Goal: Navigation & Orientation: Find specific page/section

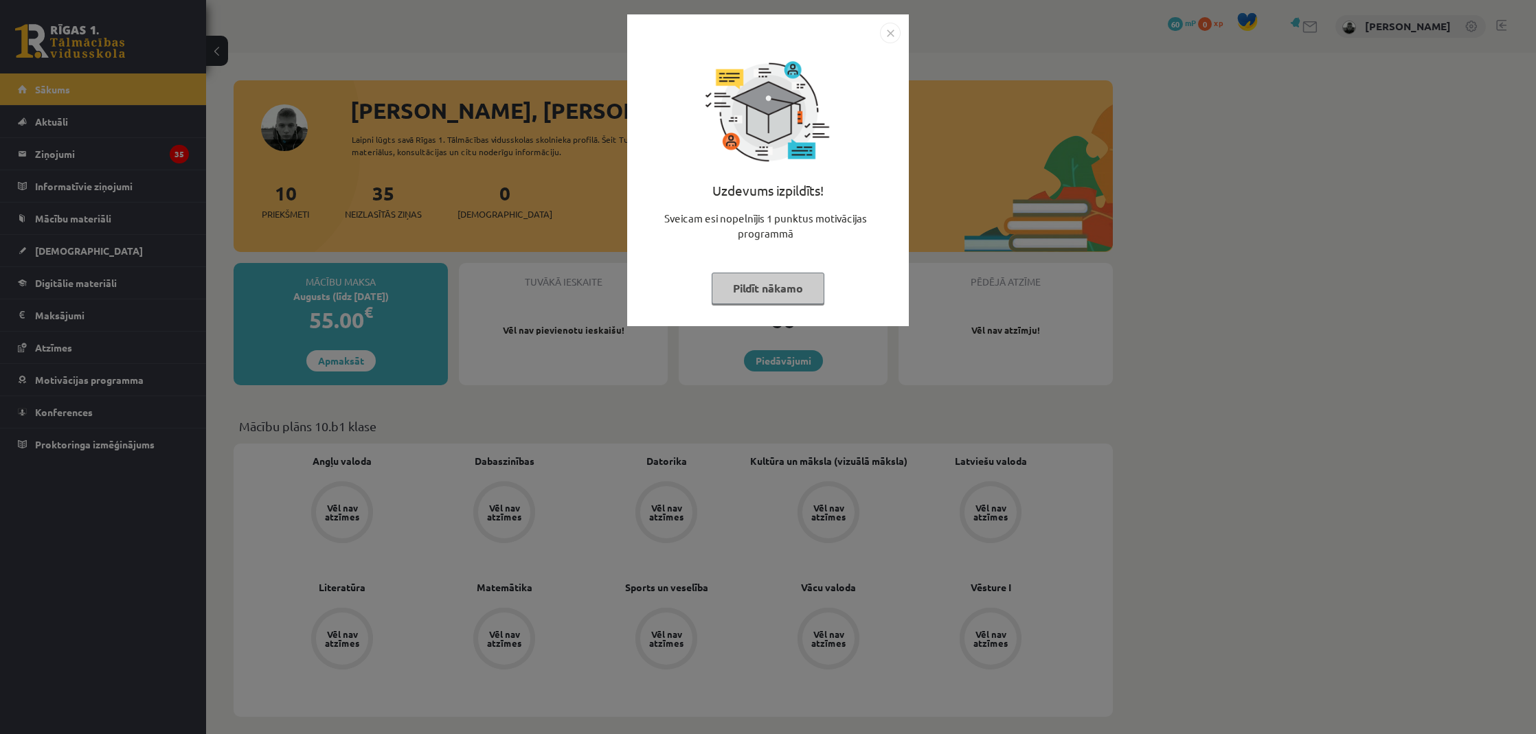
click at [791, 286] on button "Pildīt nākamo" at bounding box center [768, 289] width 113 height 32
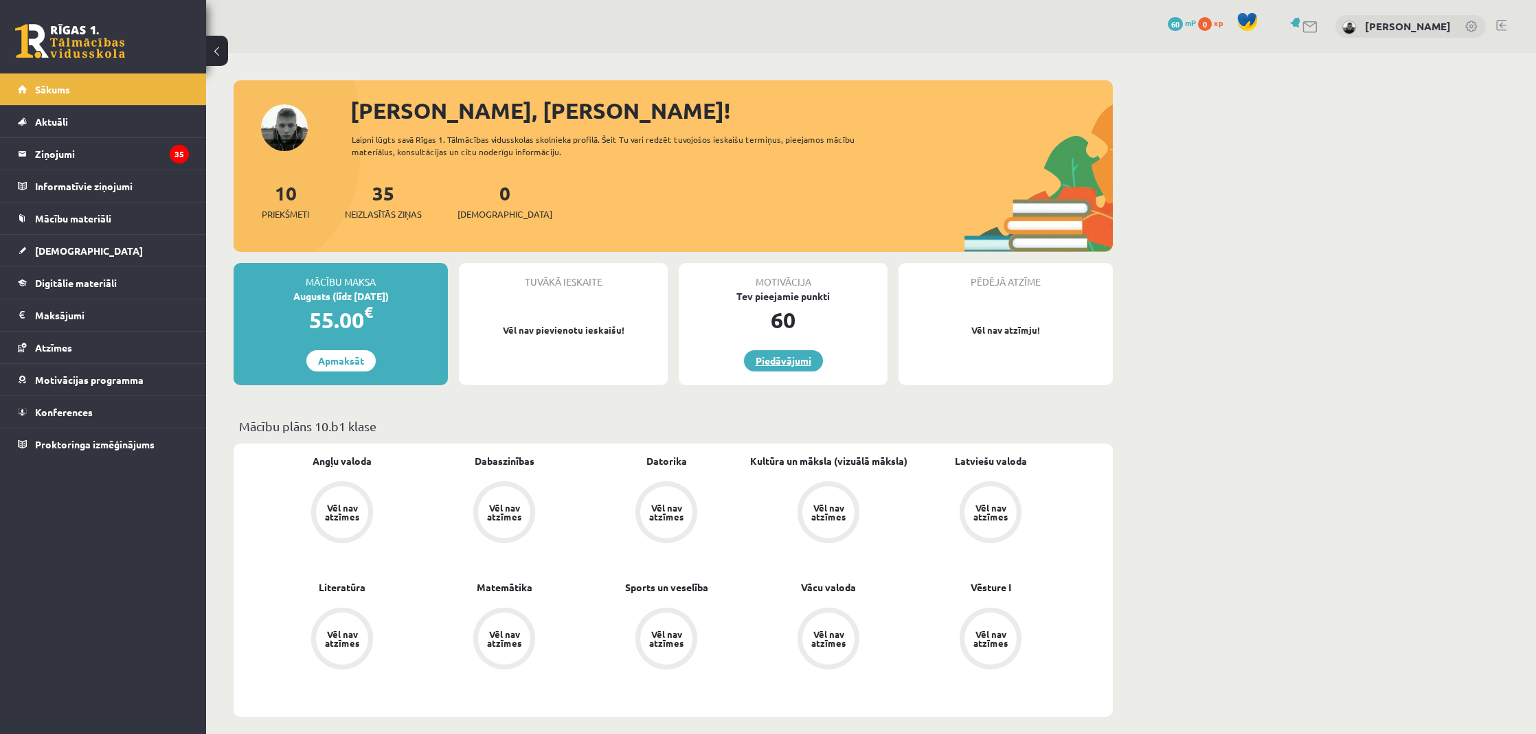
click at [783, 354] on link "Piedāvājumi" at bounding box center [783, 360] width 79 height 21
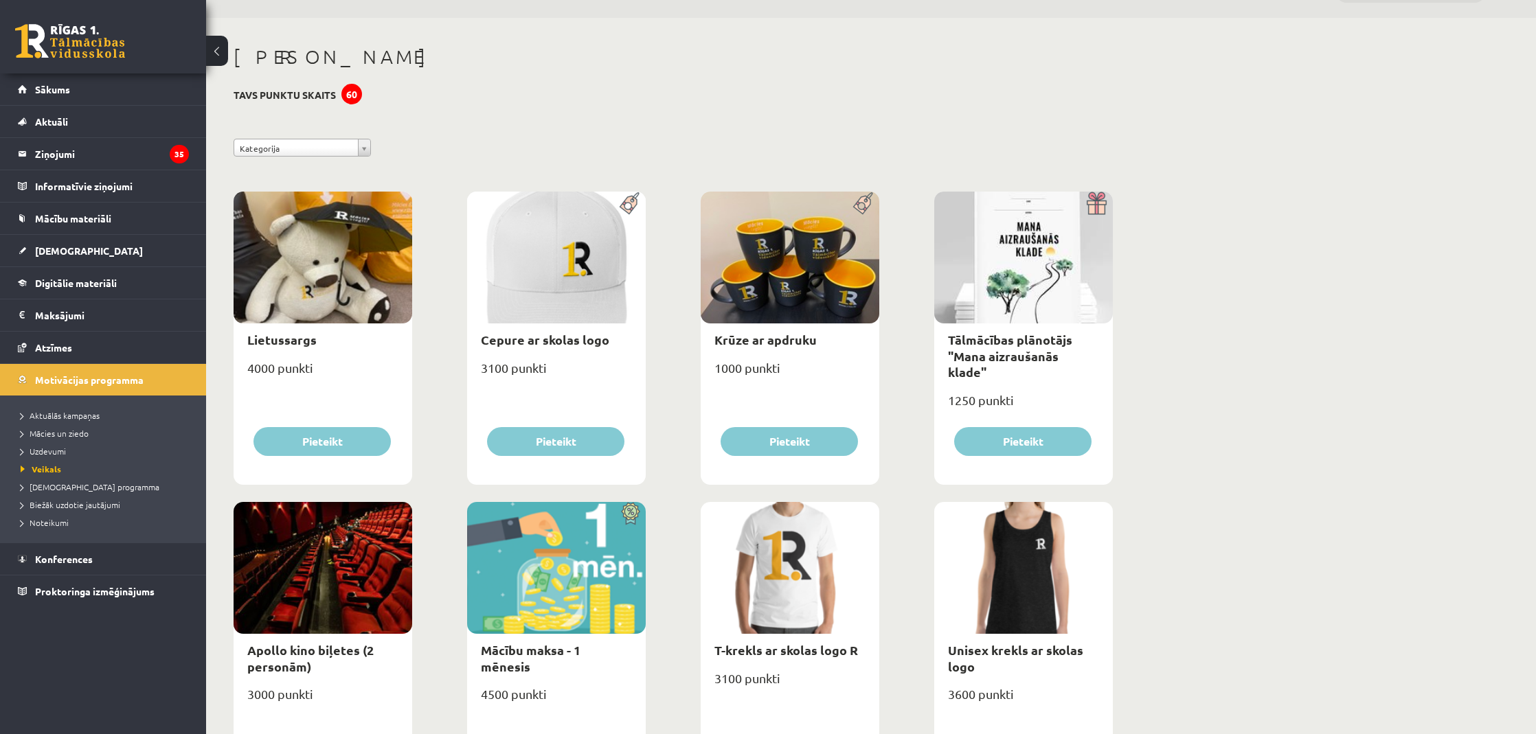
scroll to position [38, 0]
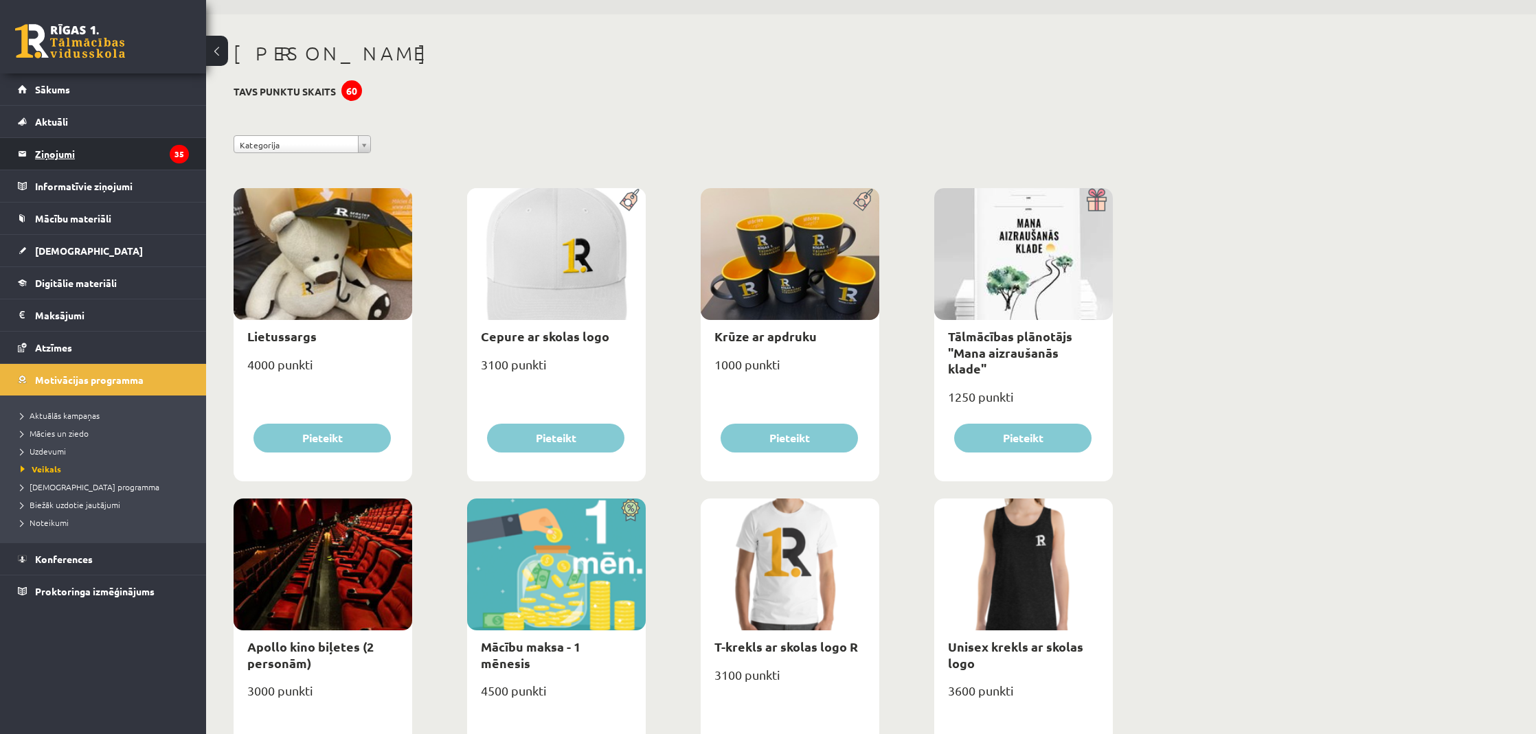
click at [146, 156] on legend "Ziņojumi 35" at bounding box center [112, 154] width 154 height 32
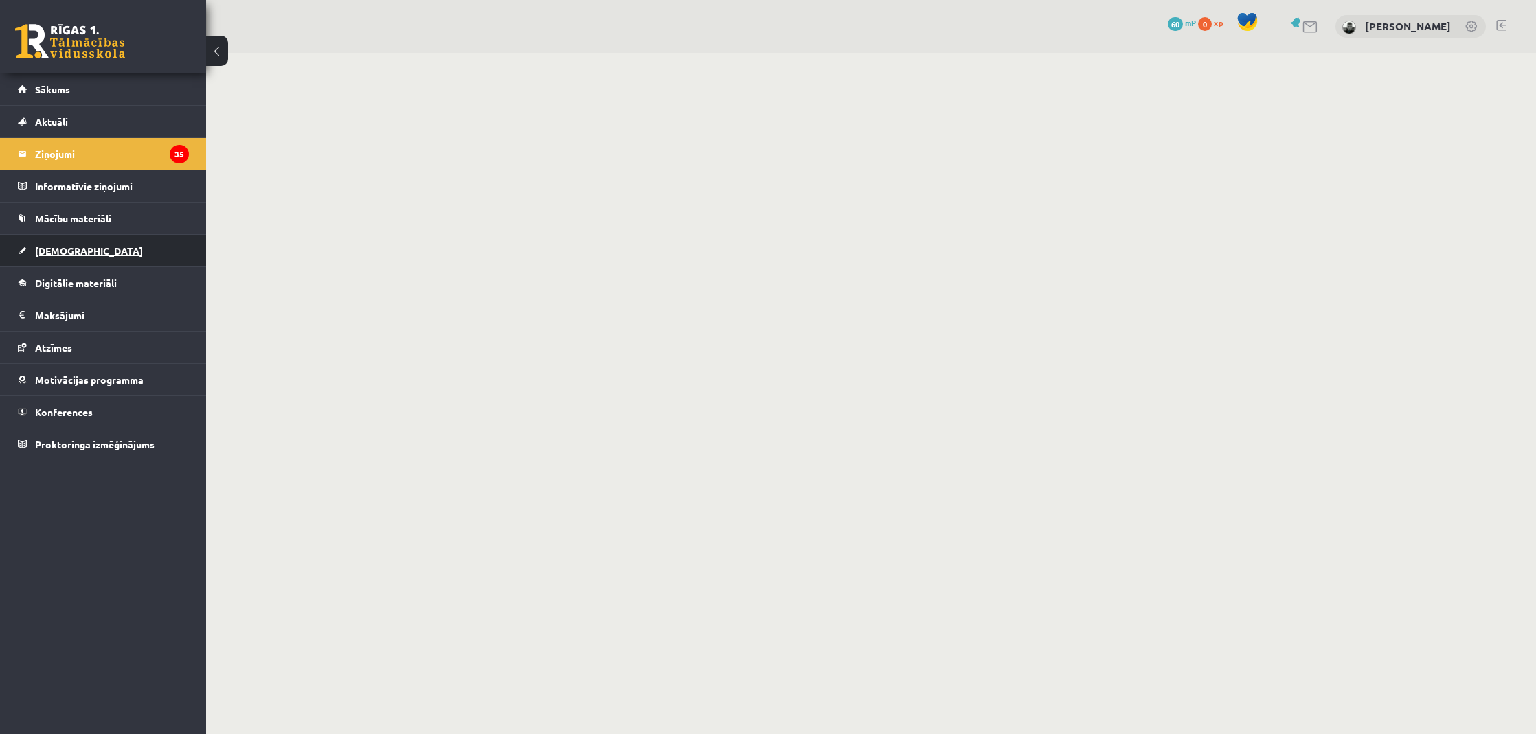
click at [116, 235] on link "[DEMOGRAPHIC_DATA]" at bounding box center [103, 251] width 171 height 32
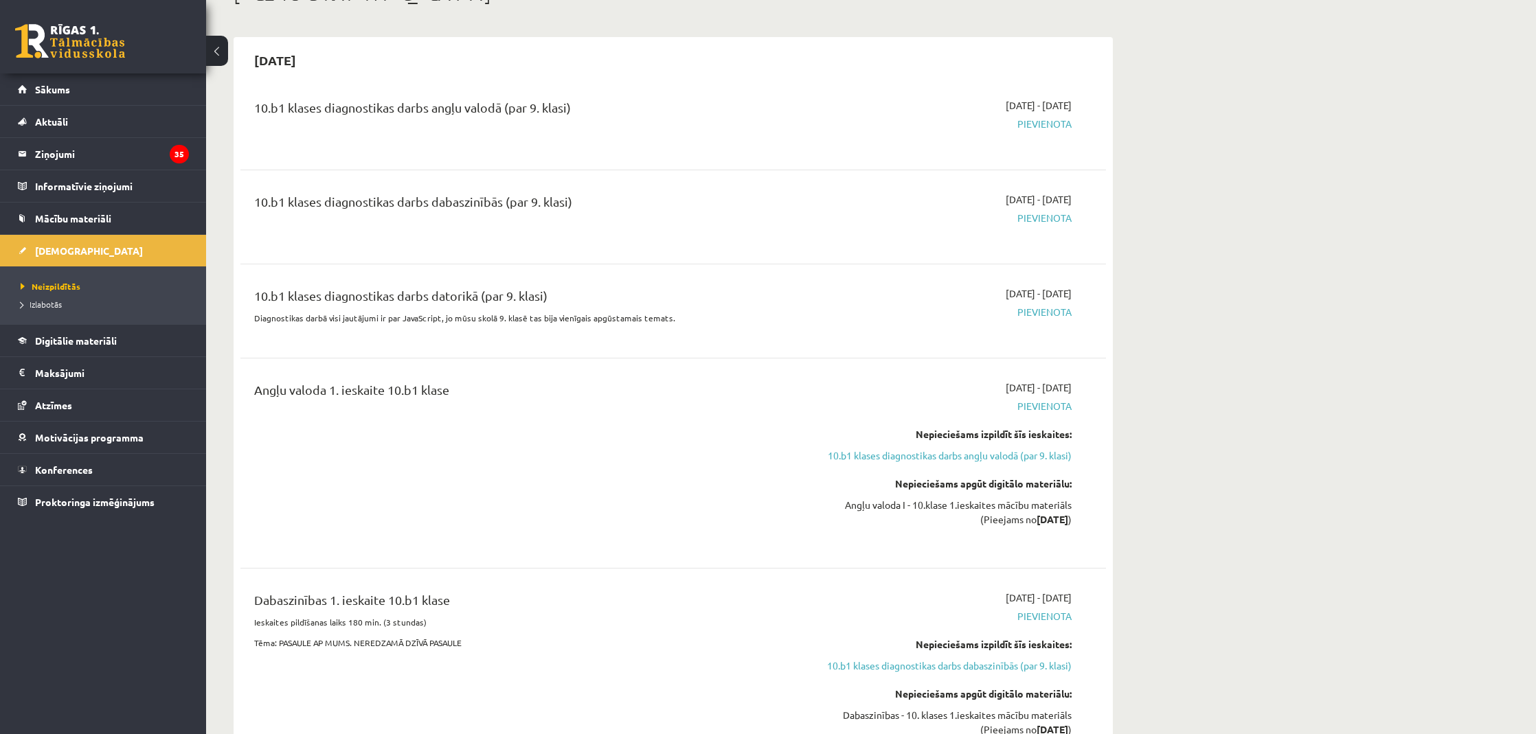
scroll to position [89, 0]
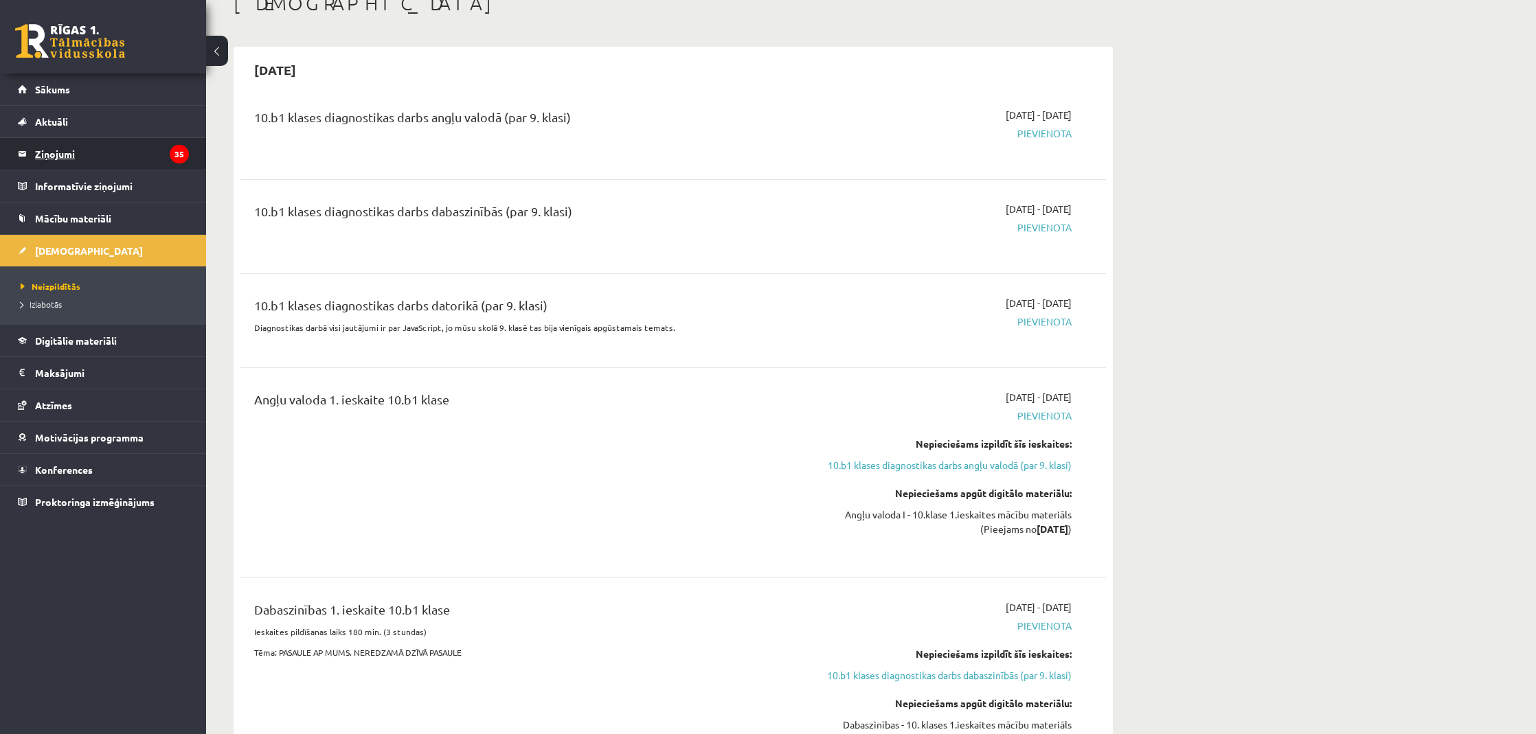
click at [174, 150] on icon "35" at bounding box center [179, 154] width 19 height 19
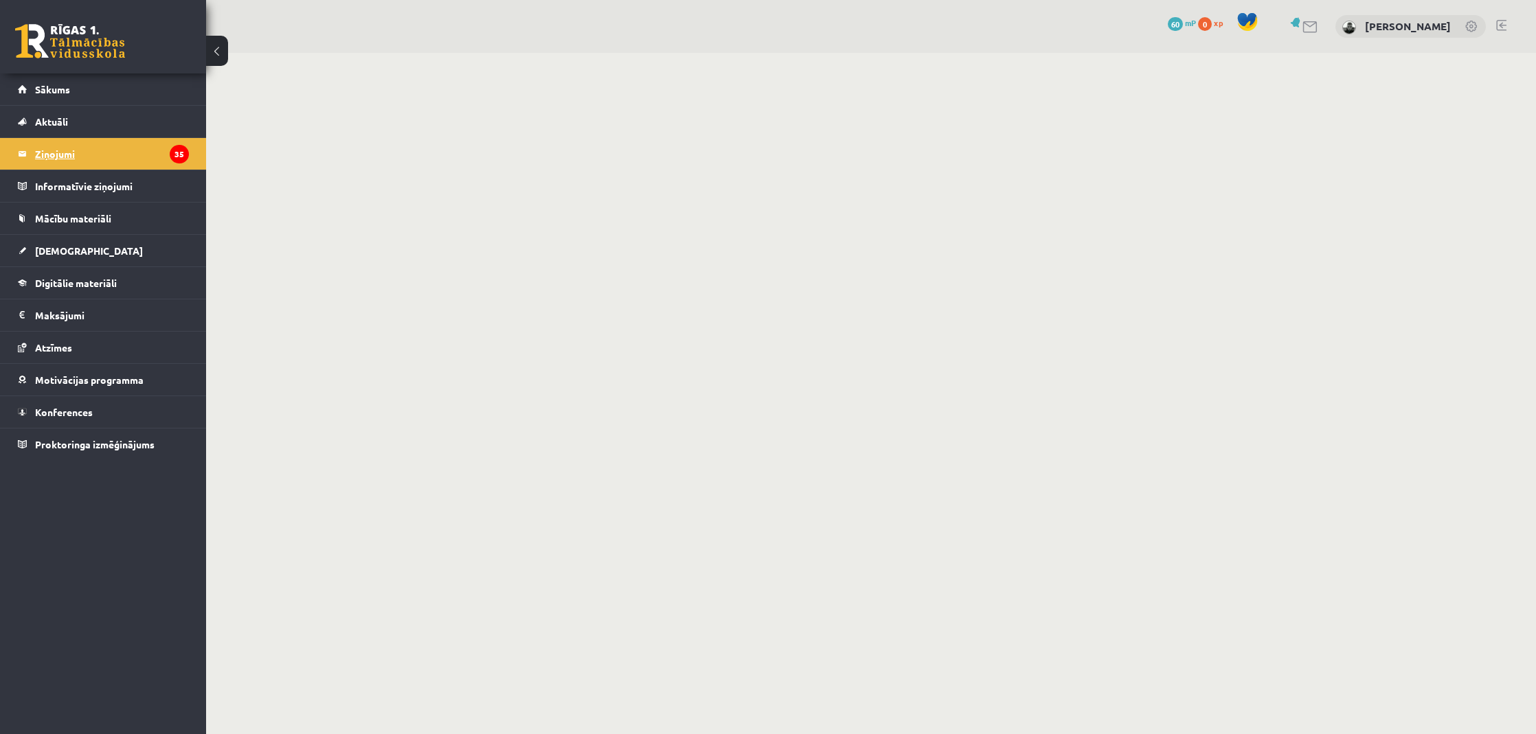
click at [180, 161] on icon "35" at bounding box center [179, 154] width 19 height 19
click at [128, 117] on link "Aktuāli" at bounding box center [103, 122] width 171 height 32
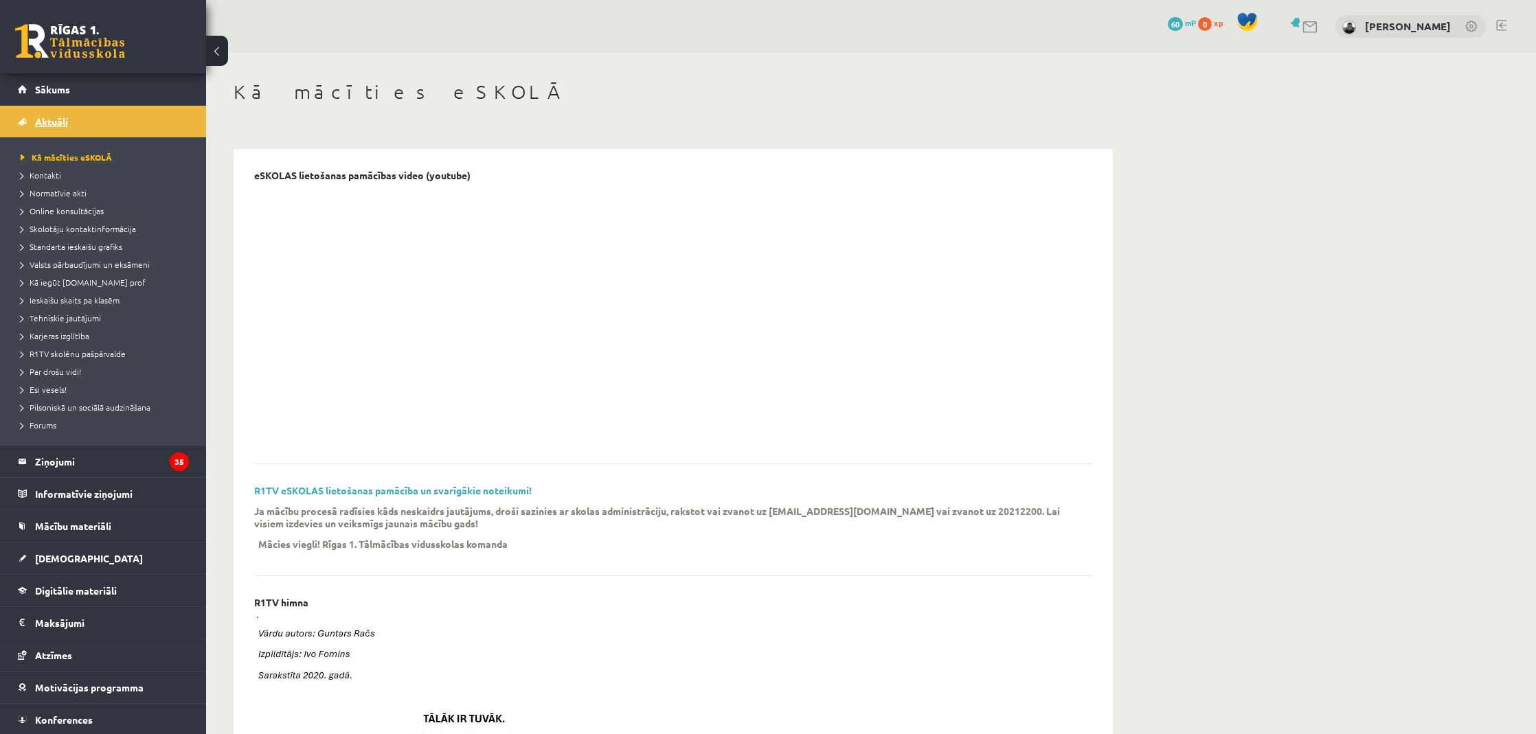
click at [134, 106] on link "Aktuāli" at bounding box center [103, 122] width 171 height 32
click at [133, 102] on link "Sākums" at bounding box center [103, 90] width 171 height 32
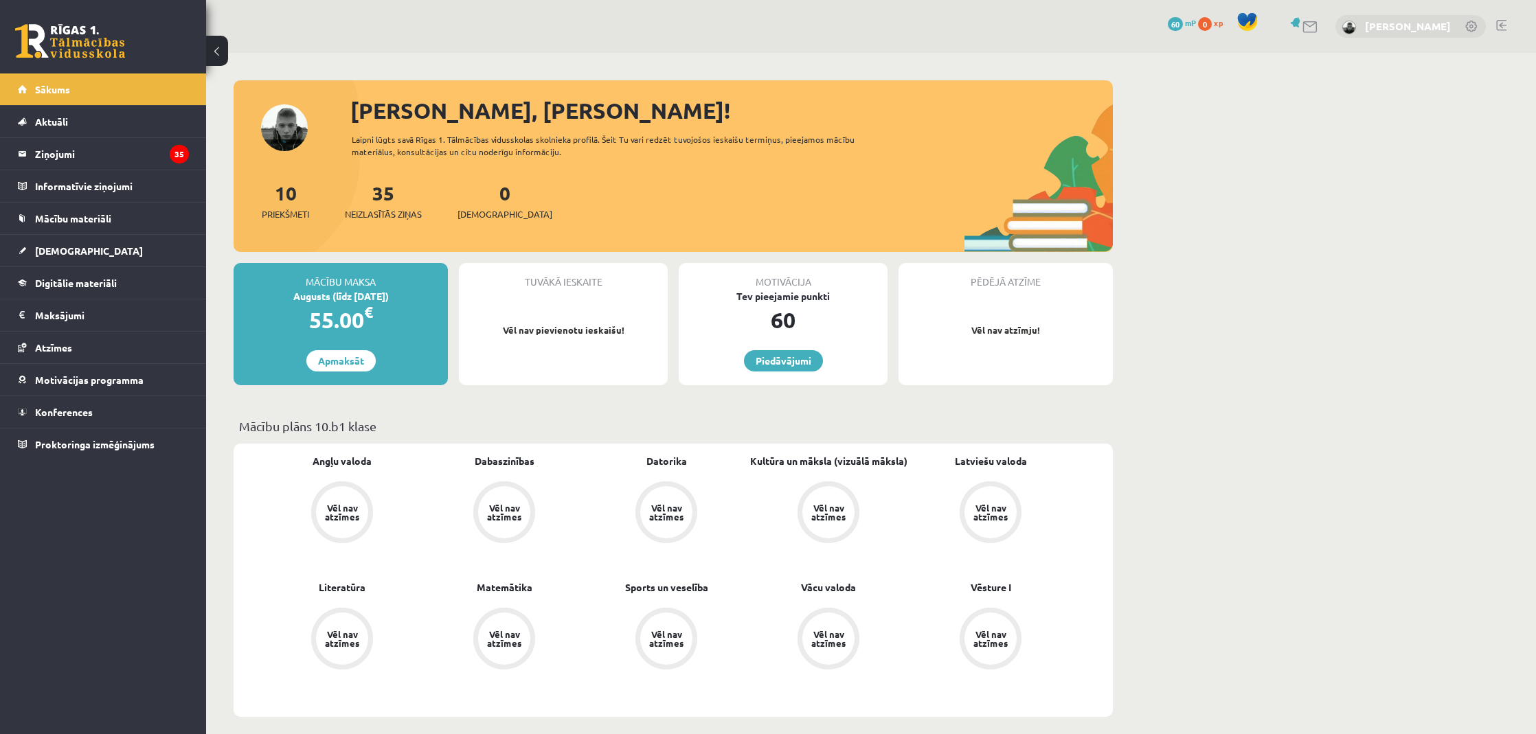
click at [1432, 30] on link "[PERSON_NAME]" at bounding box center [1408, 26] width 86 height 14
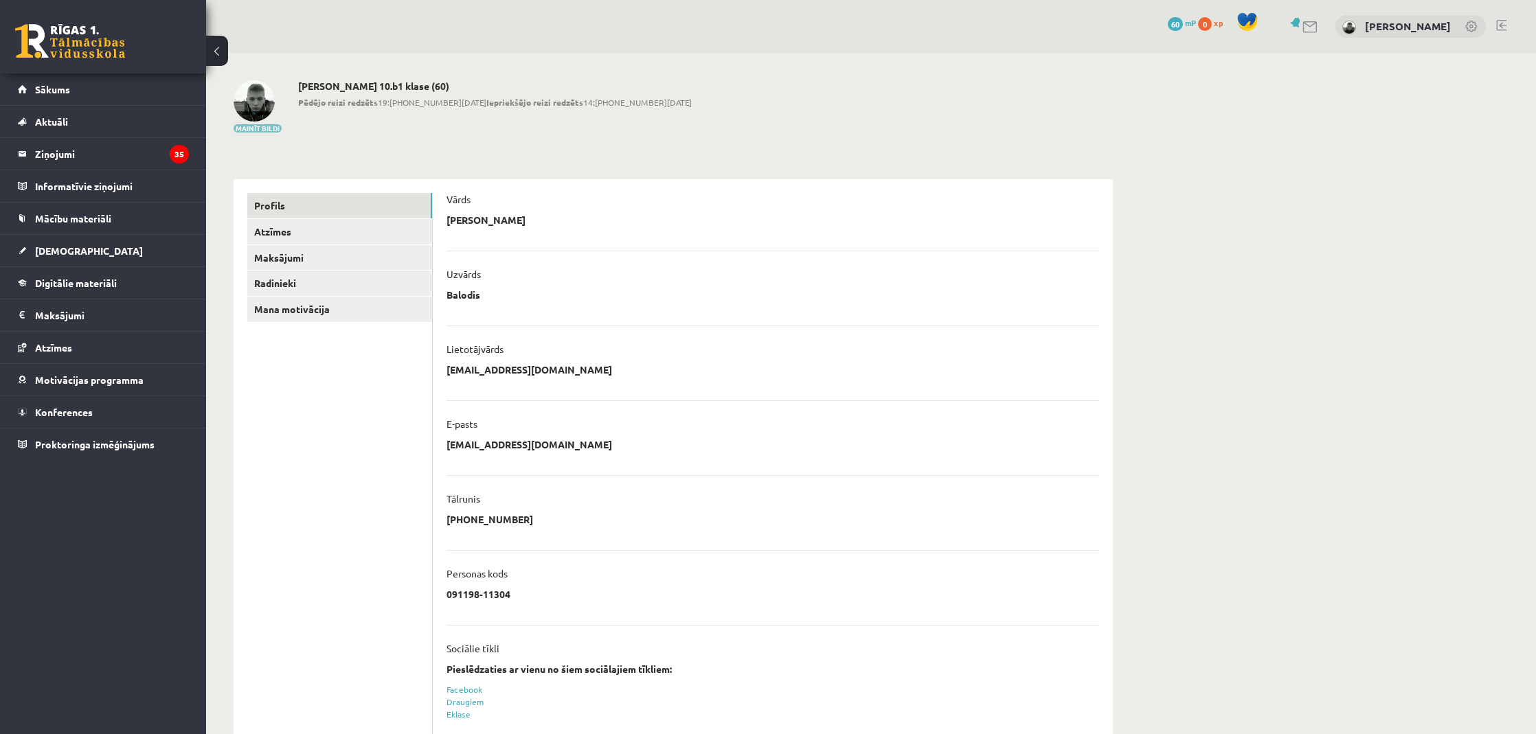
click at [260, 128] on button "Mainīt bildi" at bounding box center [258, 128] width 48 height 8
click at [320, 231] on link "Atzīmes" at bounding box center [339, 228] width 185 height 25
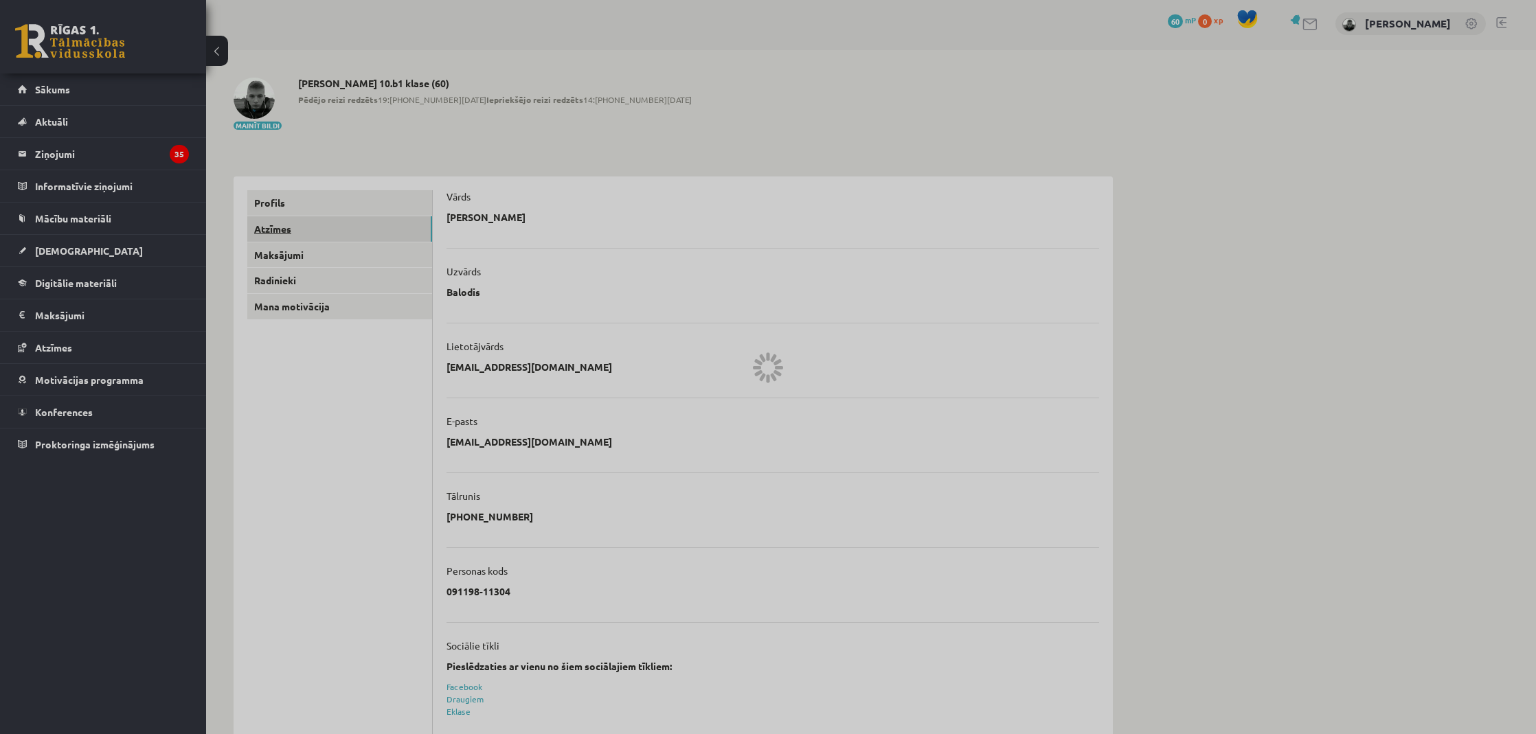
scroll to position [3, 0]
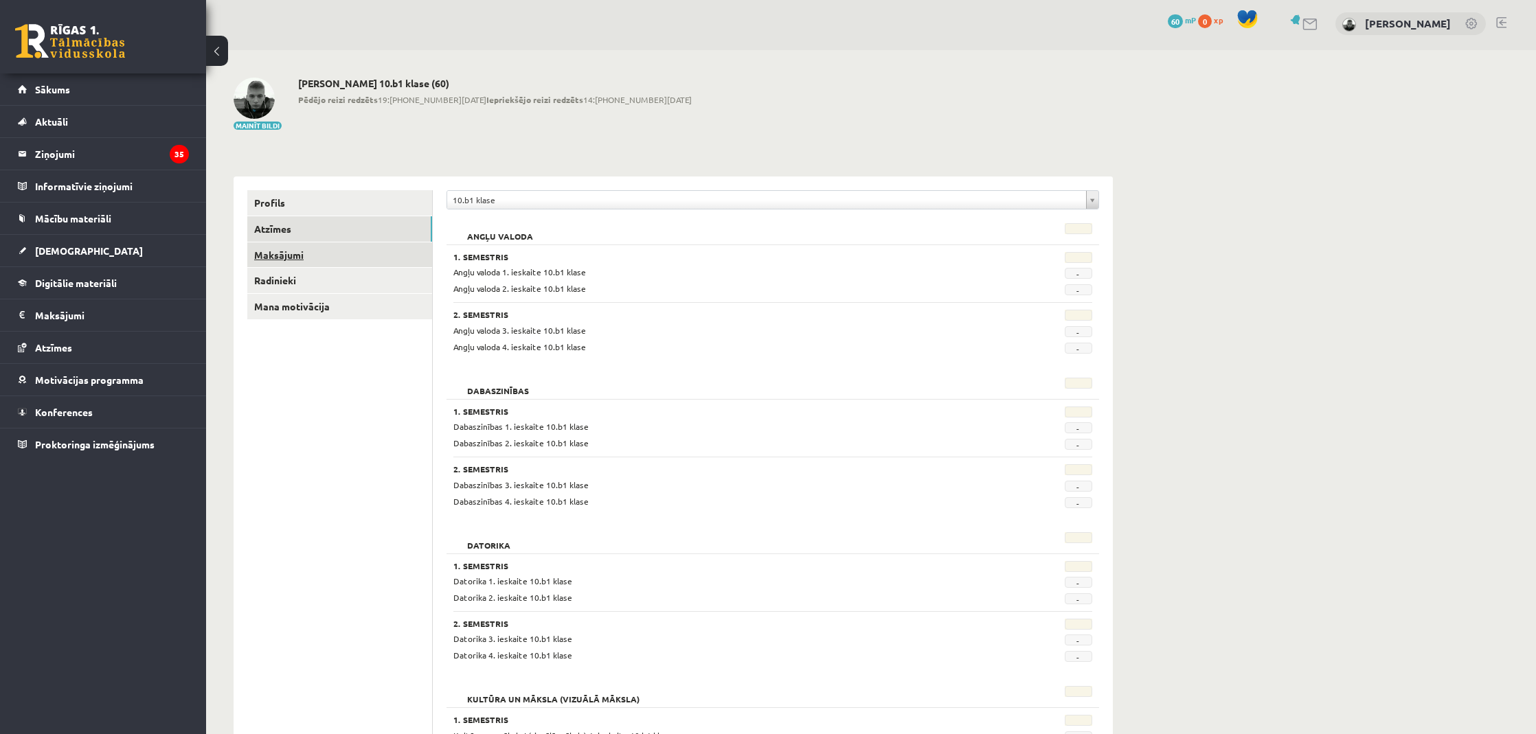
click at [319, 252] on link "Maksājumi" at bounding box center [339, 254] width 185 height 25
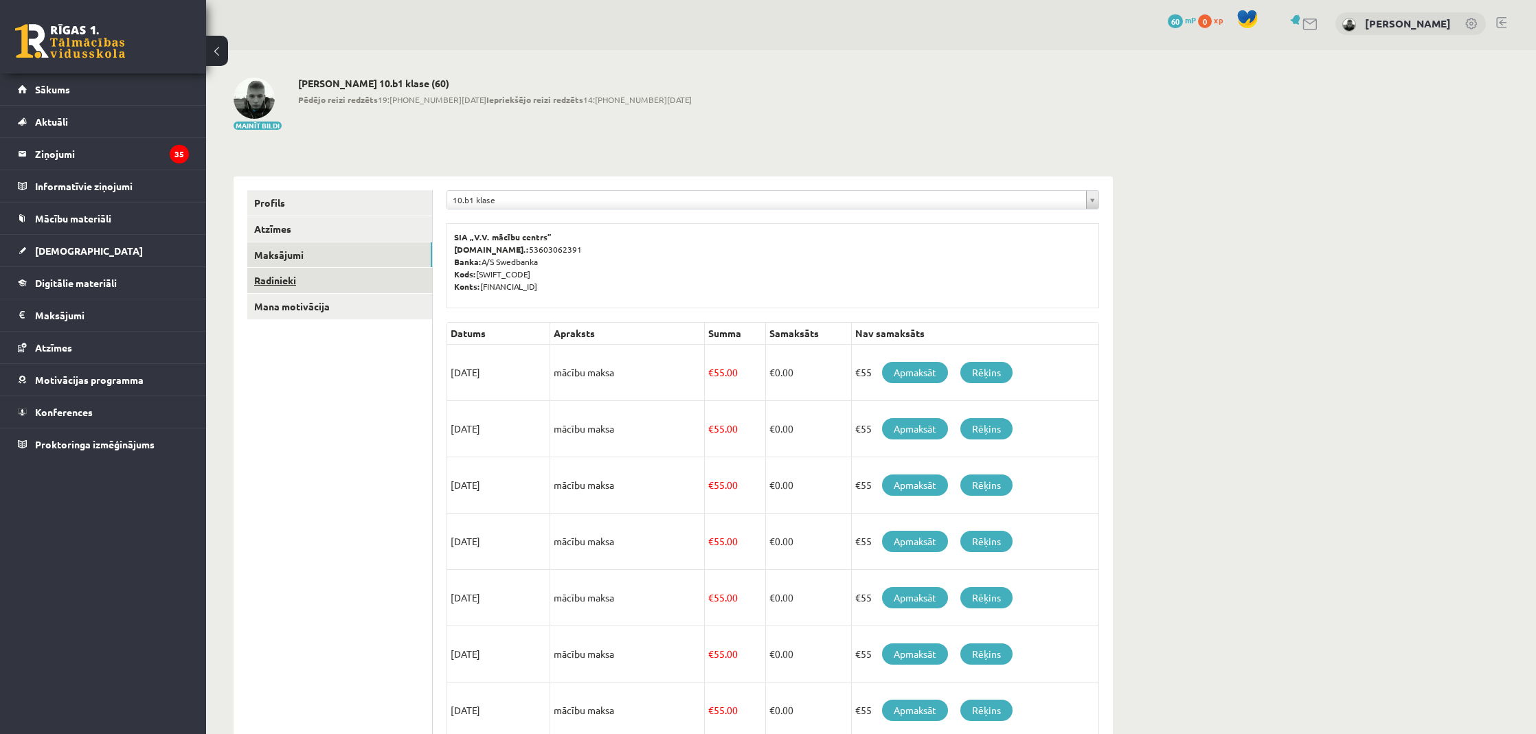
click at [289, 280] on link "Radinieki" at bounding box center [339, 280] width 185 height 25
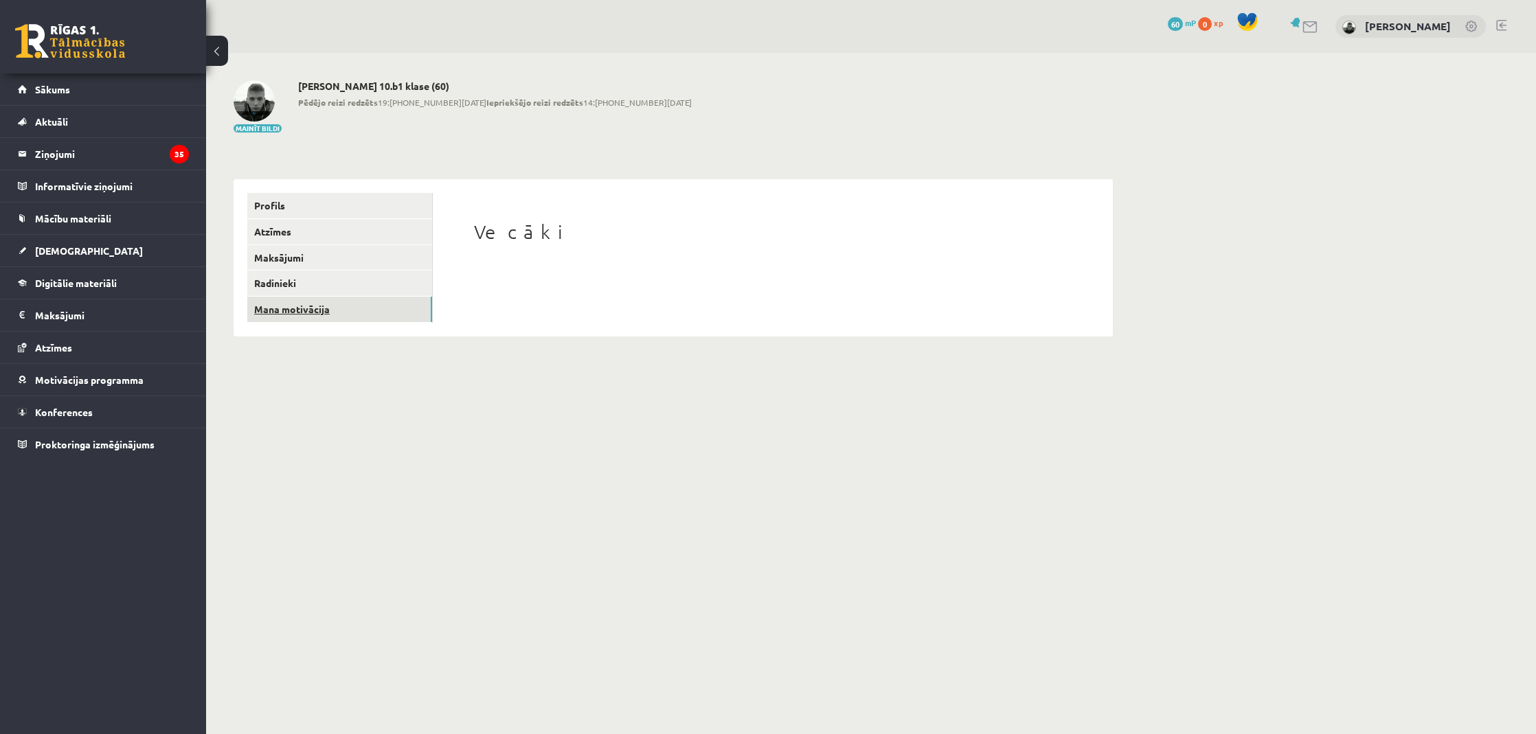
click at [283, 302] on link "Mana motivācija" at bounding box center [339, 309] width 185 height 25
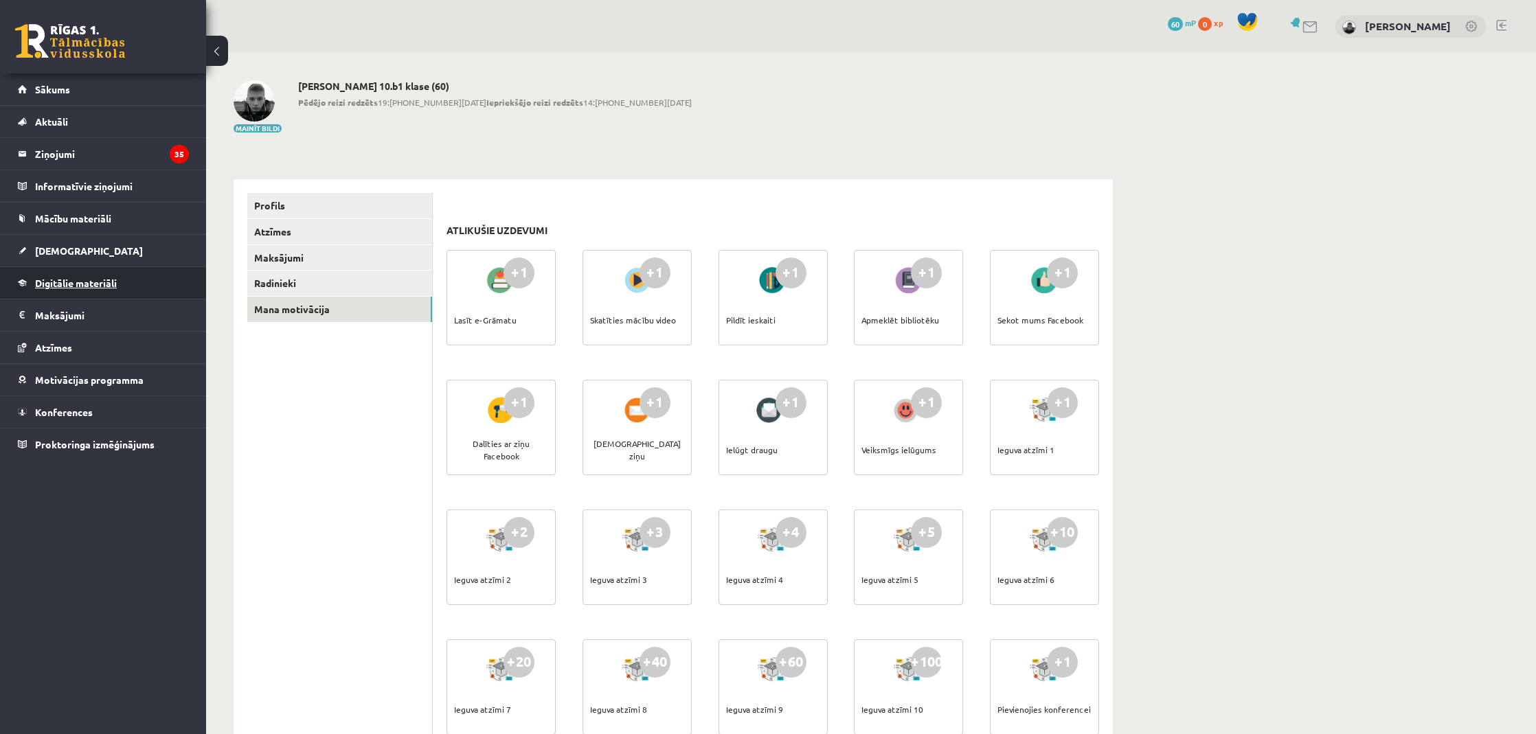
click at [133, 295] on link "Digitālie materiāli" at bounding box center [103, 283] width 171 height 32
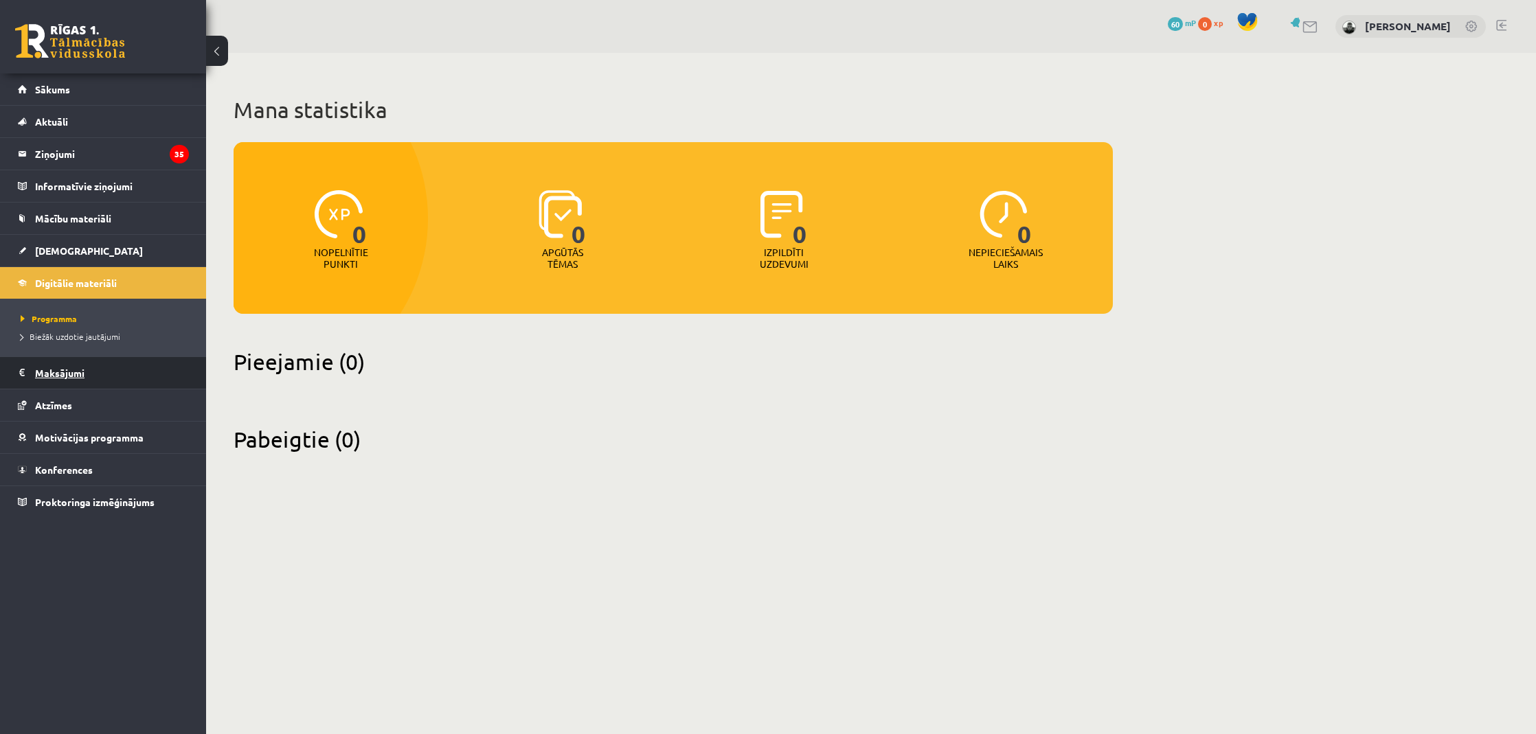
click at [126, 359] on legend "Maksājumi 0" at bounding box center [112, 373] width 154 height 32
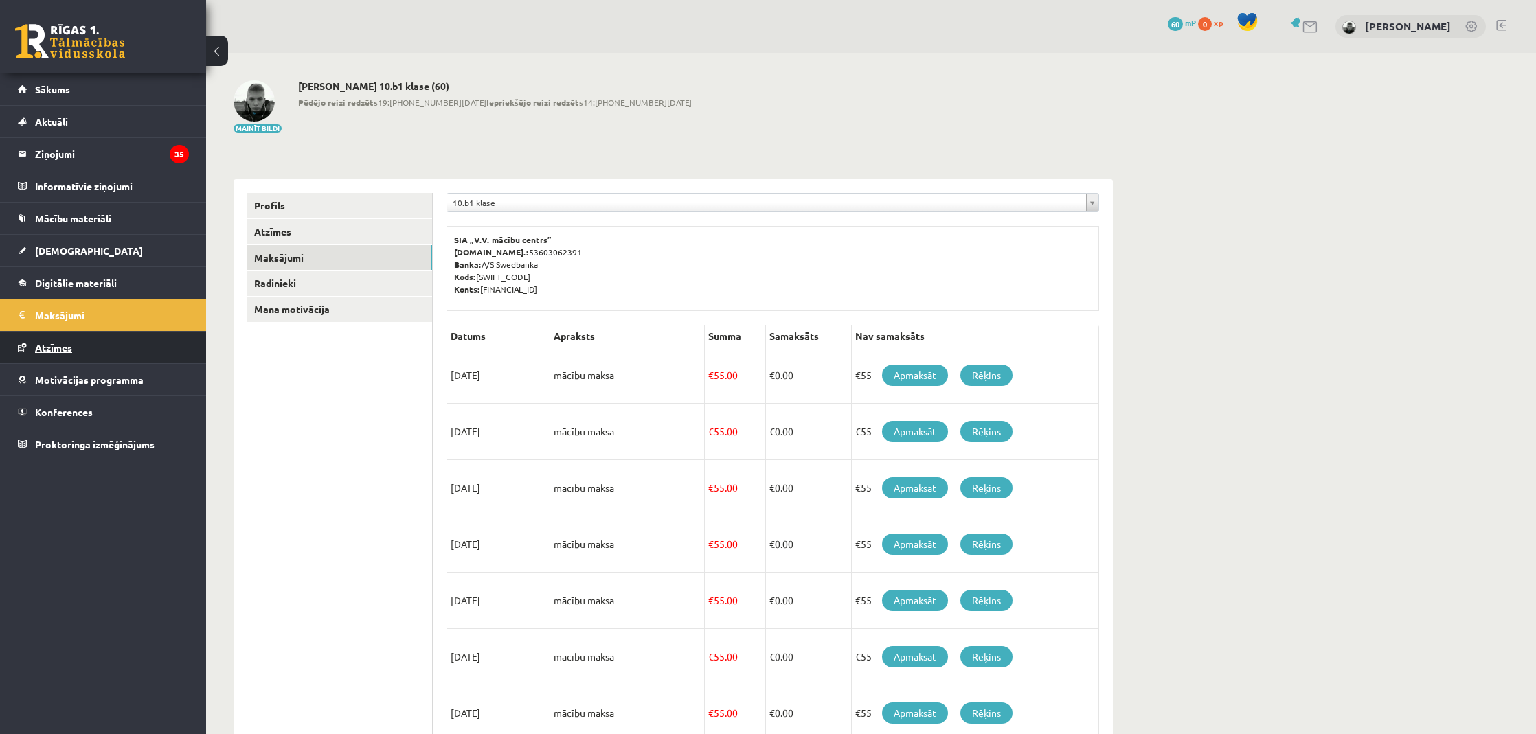
click at [120, 348] on link "Atzīmes" at bounding box center [103, 348] width 171 height 32
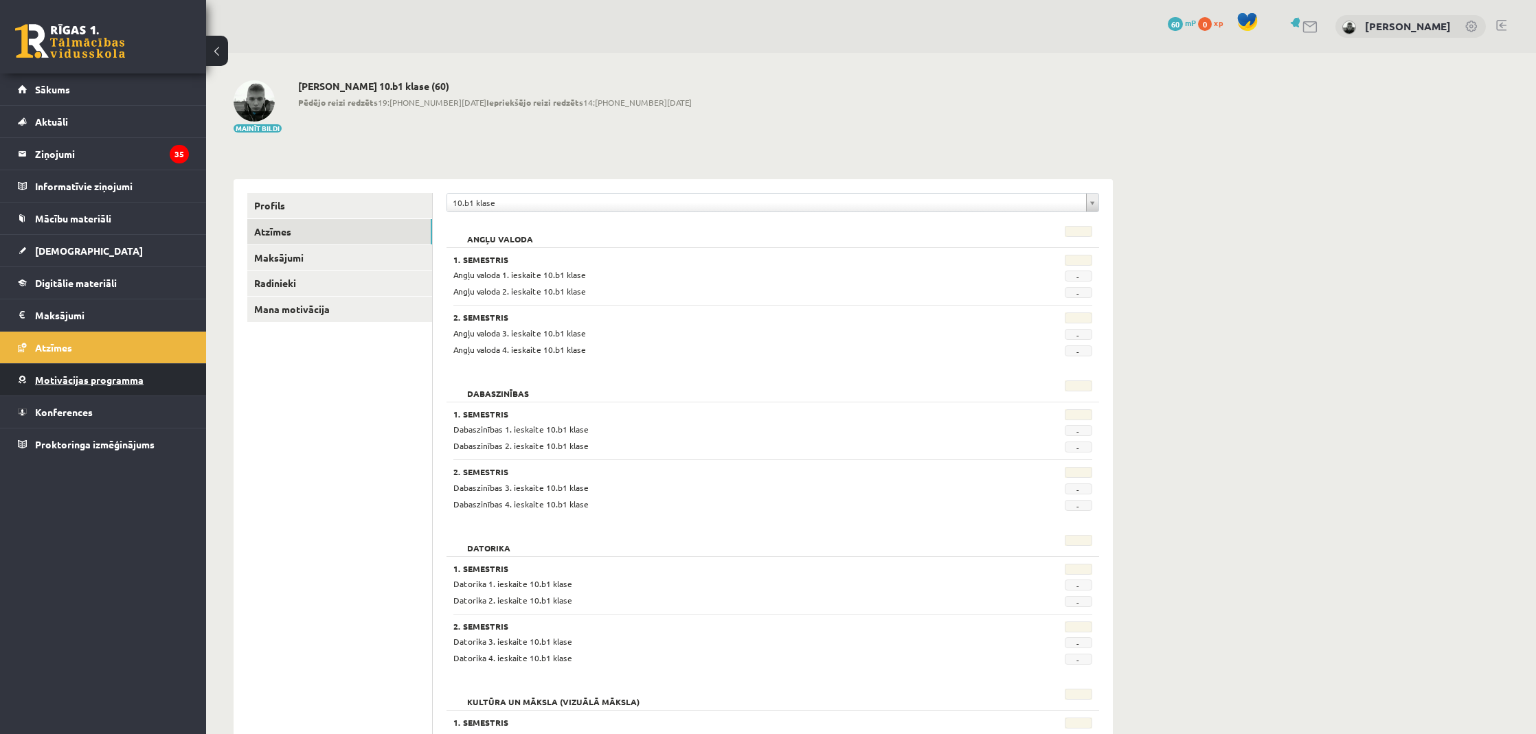
click at [117, 384] on span "Motivācijas programma" at bounding box center [89, 380] width 109 height 12
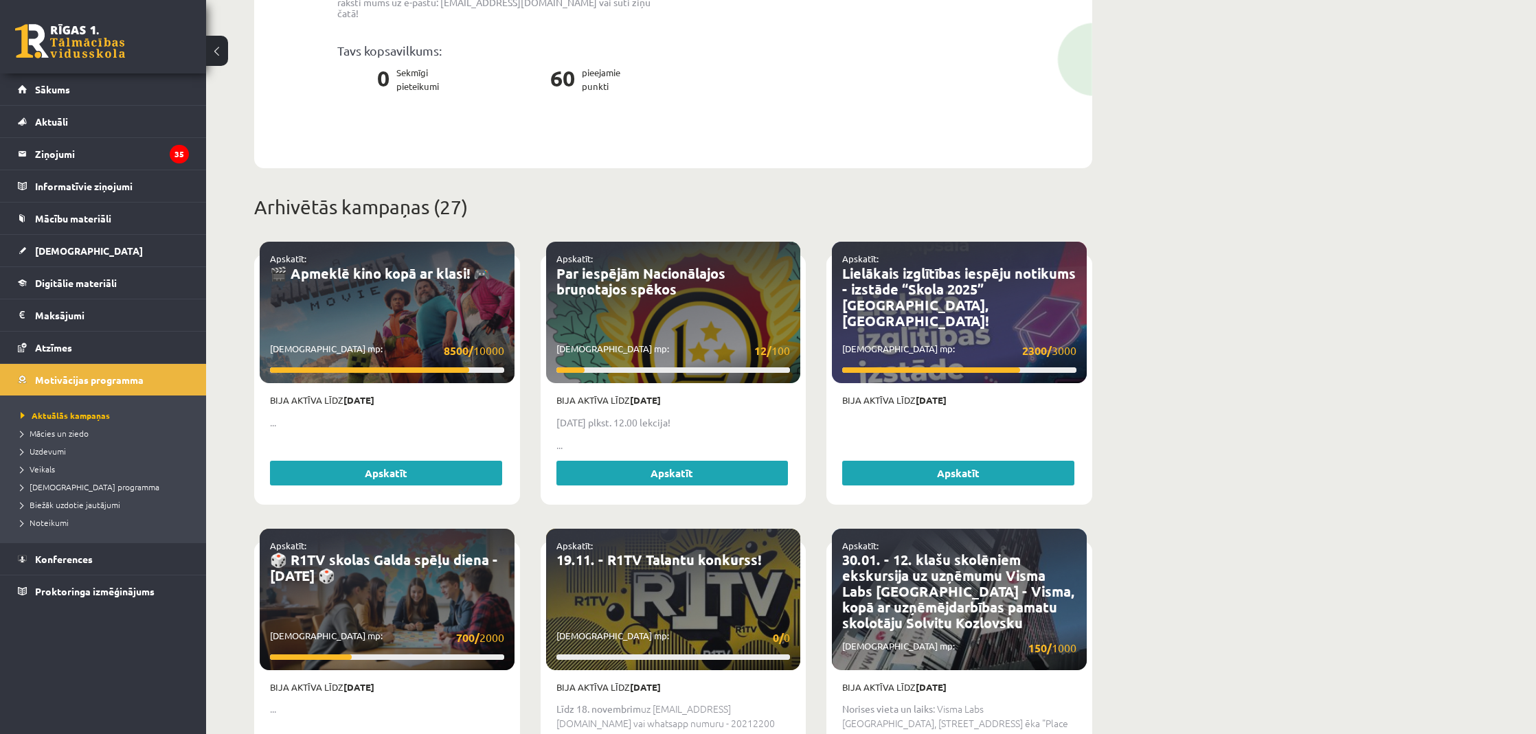
scroll to position [181, 0]
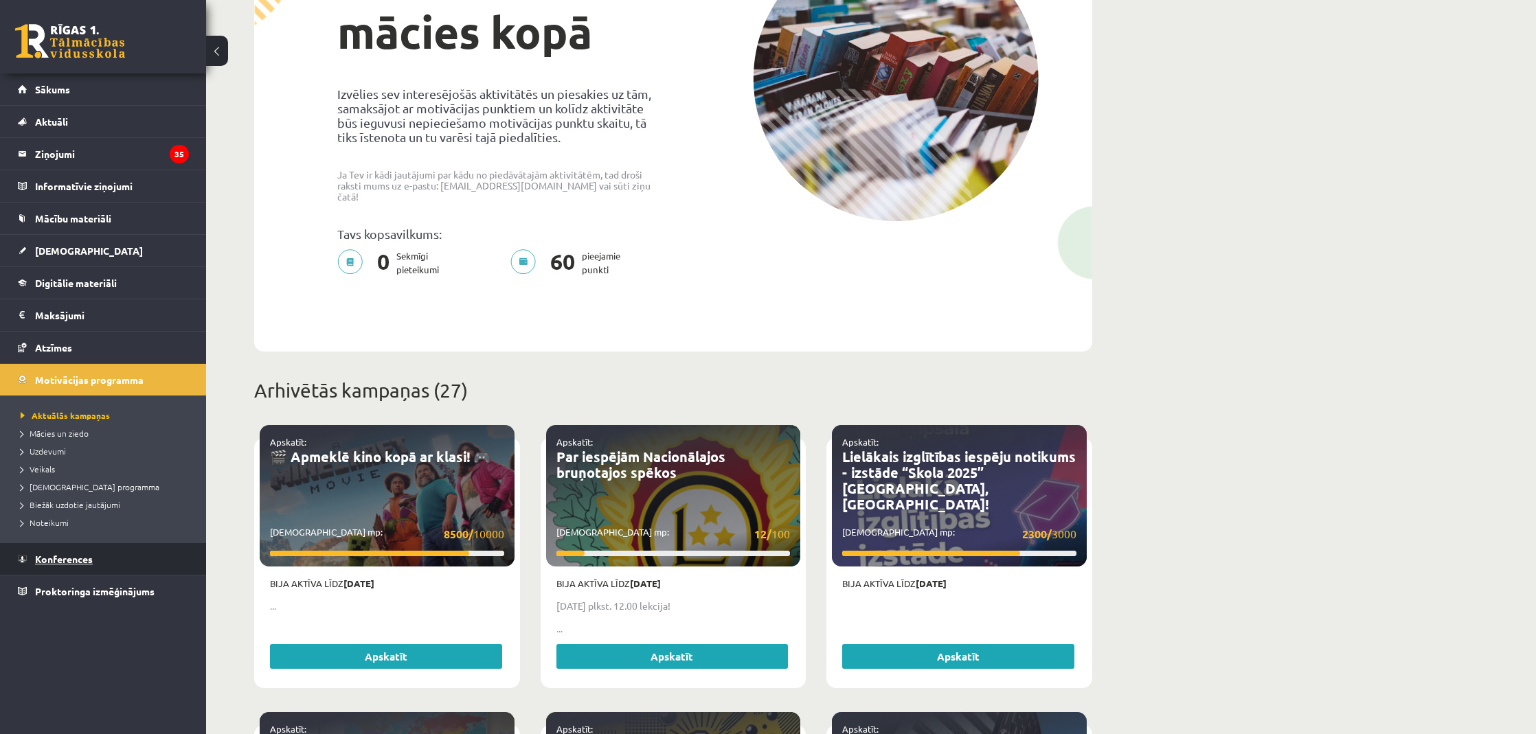
click at [142, 556] on link "Konferences" at bounding box center [103, 559] width 171 height 32
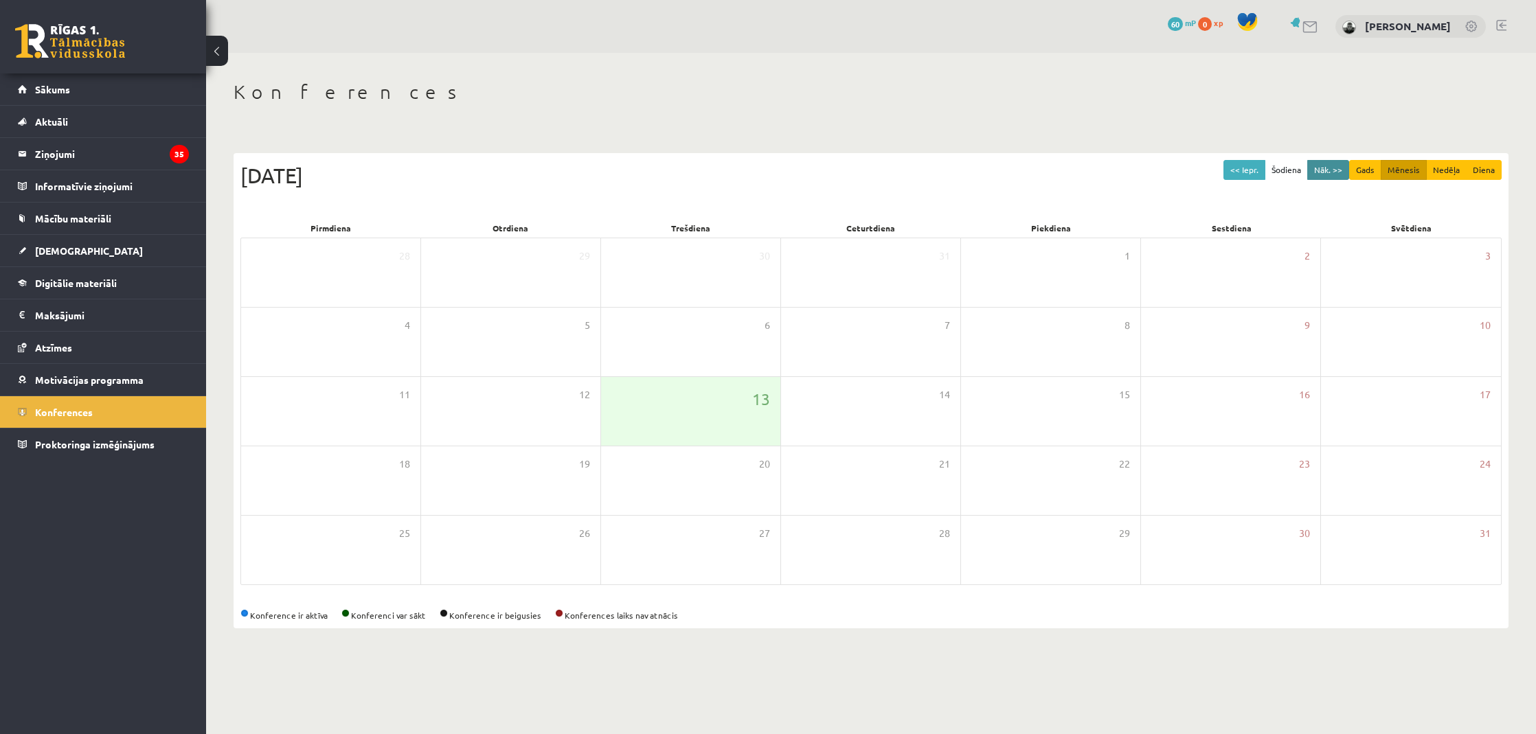
click at [1339, 172] on button "Nāk. >>" at bounding box center [1328, 170] width 42 height 20
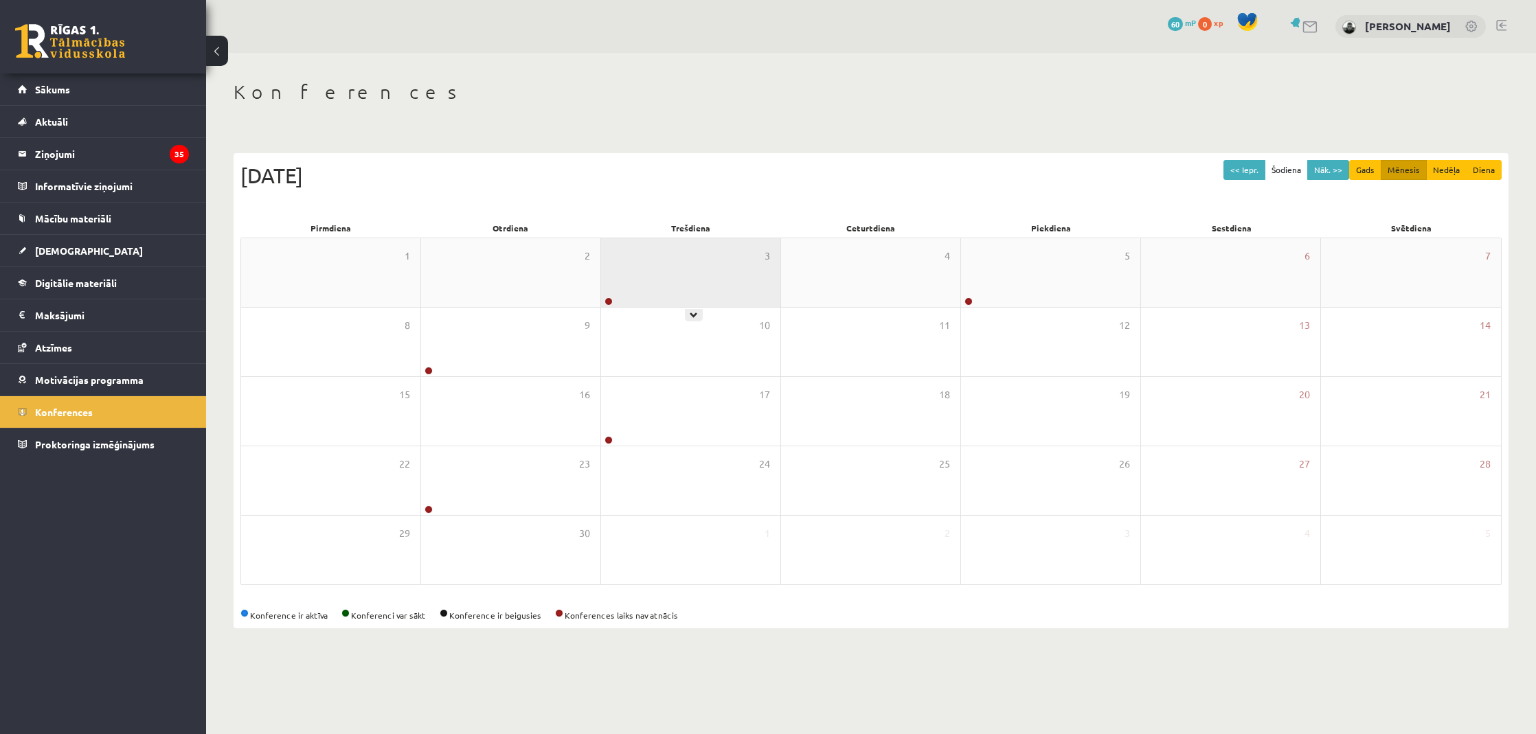
click at [629, 300] on div "3" at bounding box center [690, 272] width 179 height 69
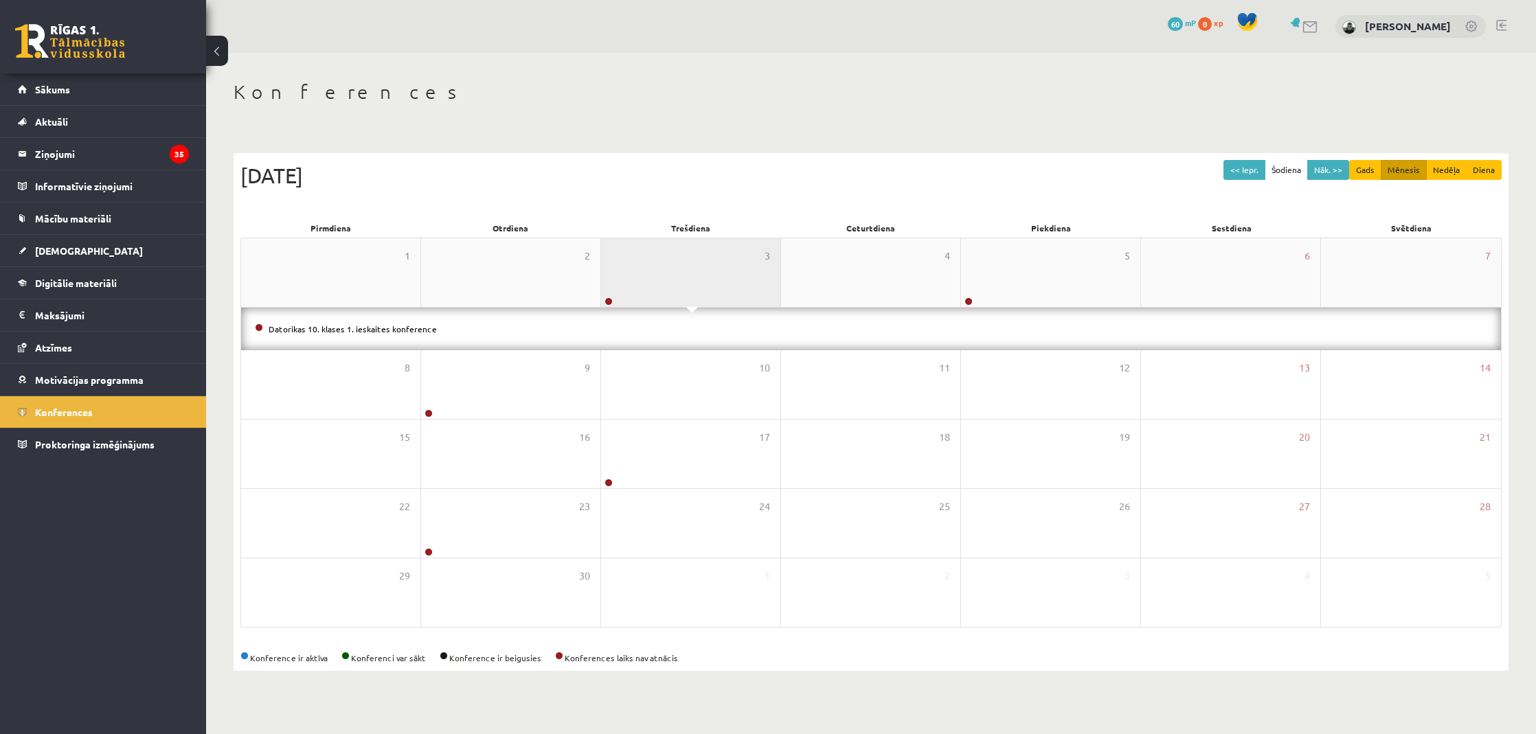
click at [648, 301] on div "3" at bounding box center [690, 272] width 179 height 69
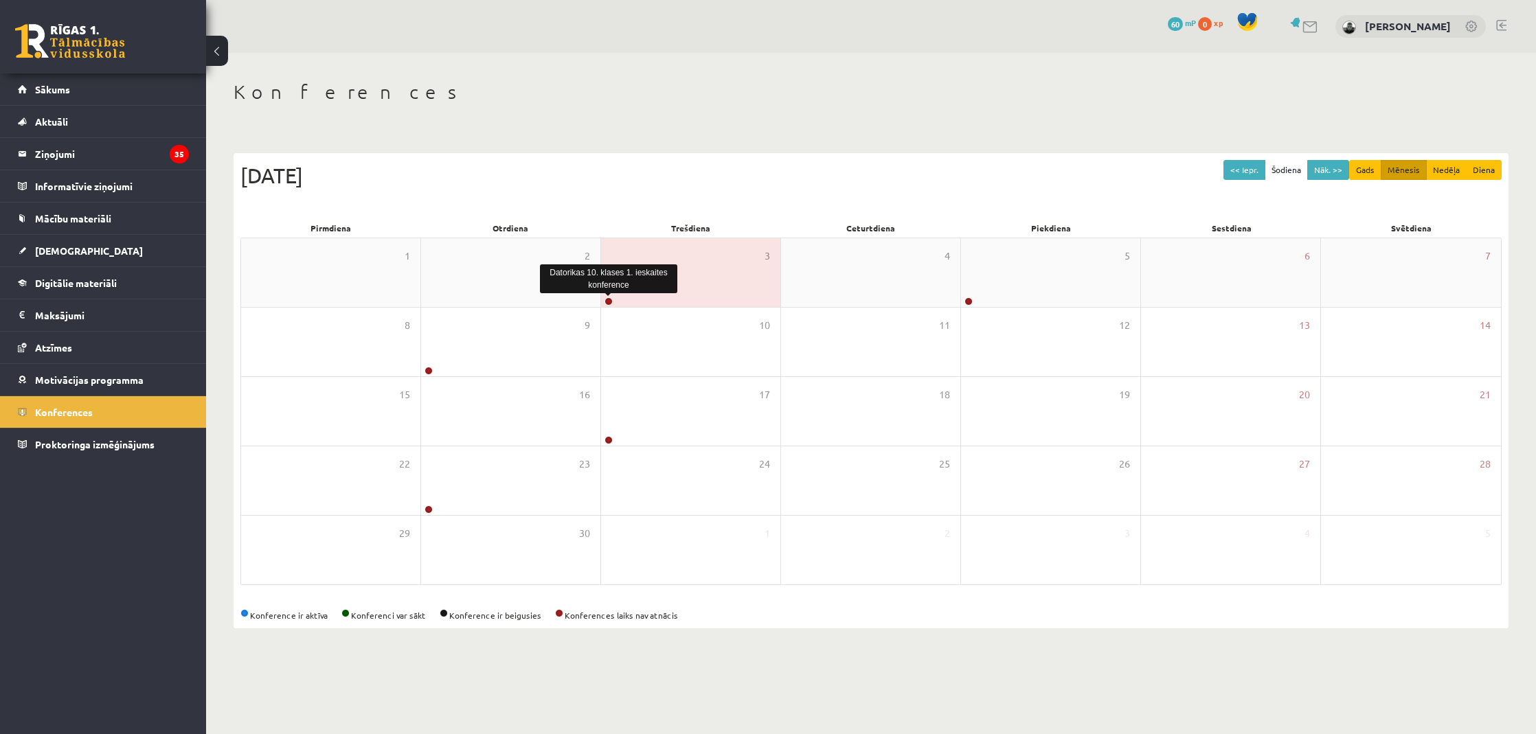
click at [608, 301] on link at bounding box center [608, 301] width 8 height 8
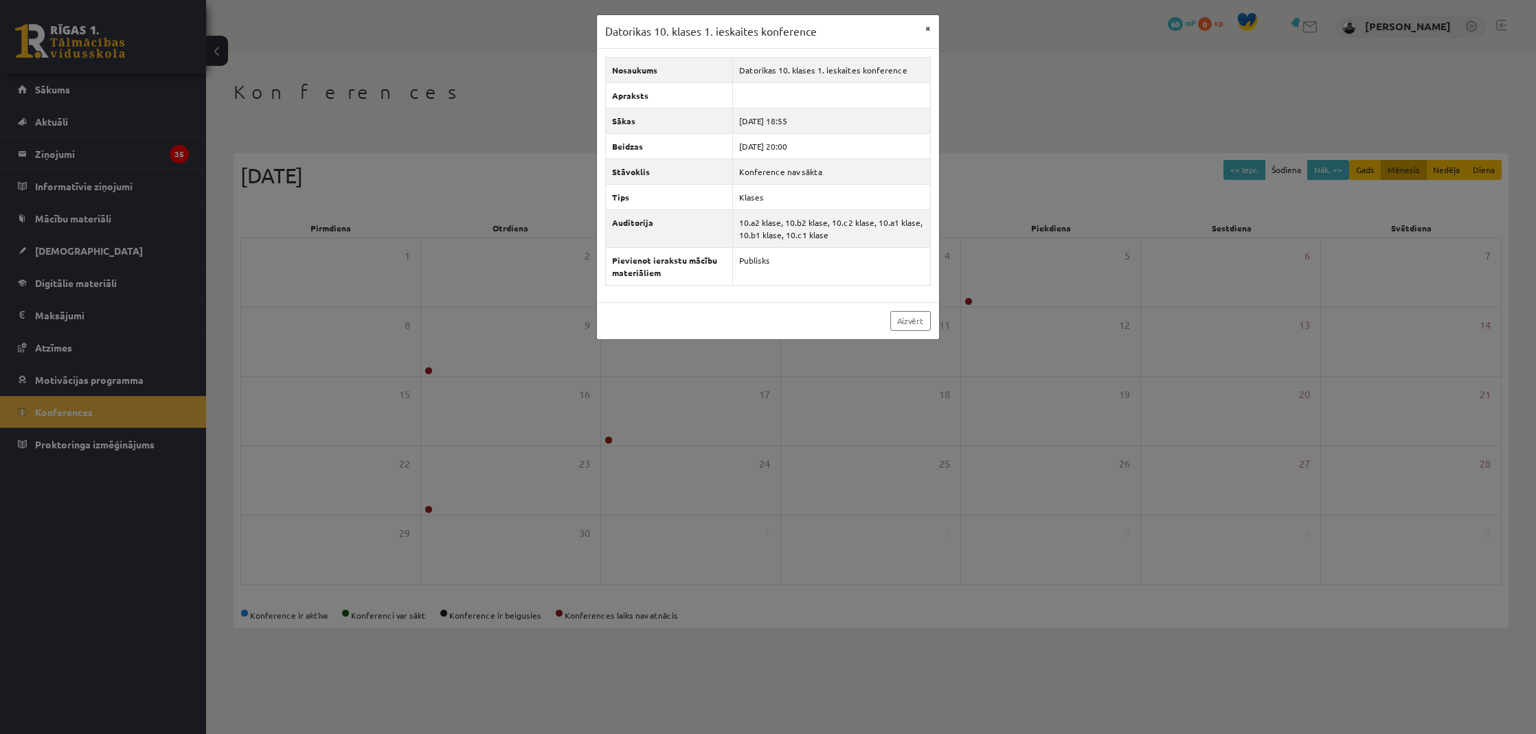
click at [926, 30] on button "×" at bounding box center [928, 28] width 22 height 26
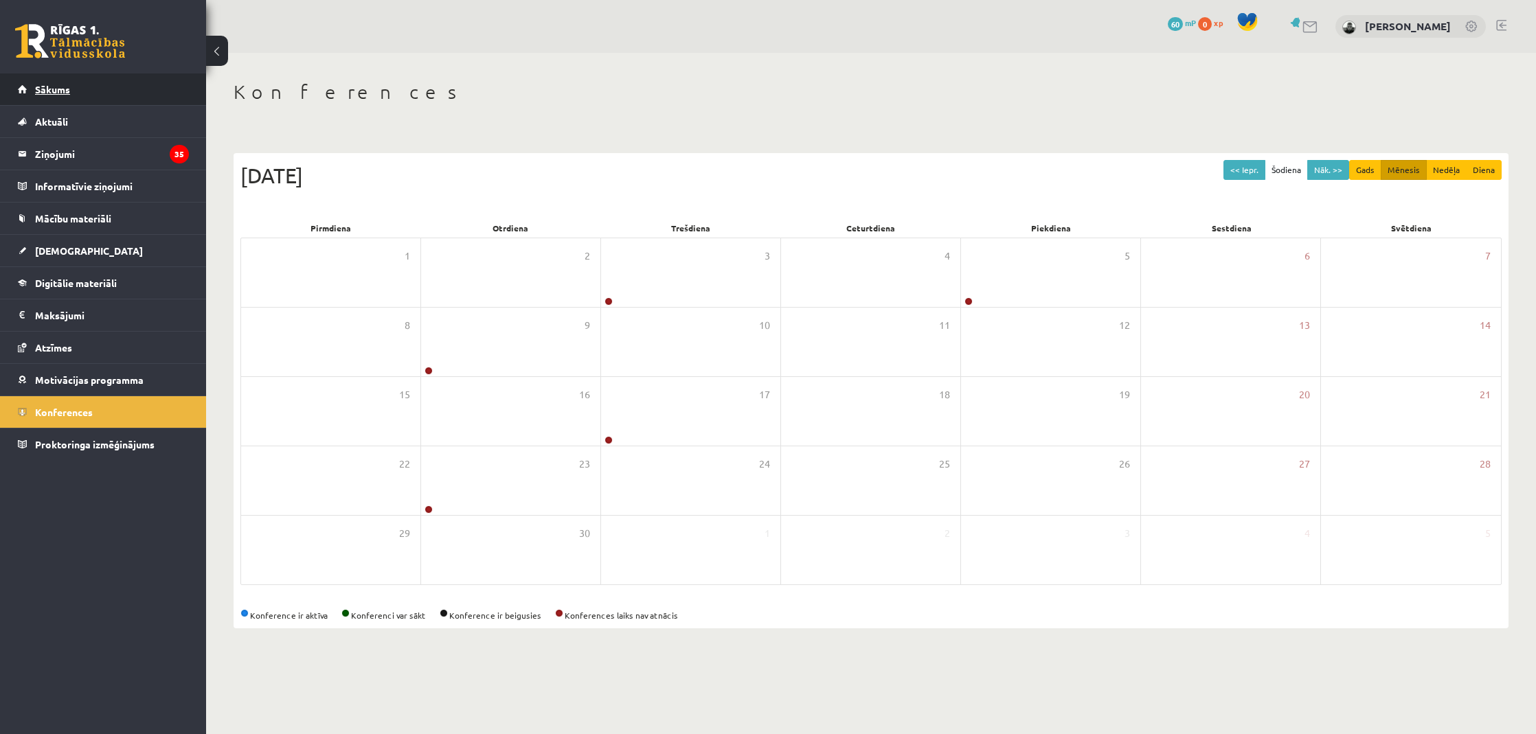
click at [84, 104] on link "Sākums" at bounding box center [103, 90] width 171 height 32
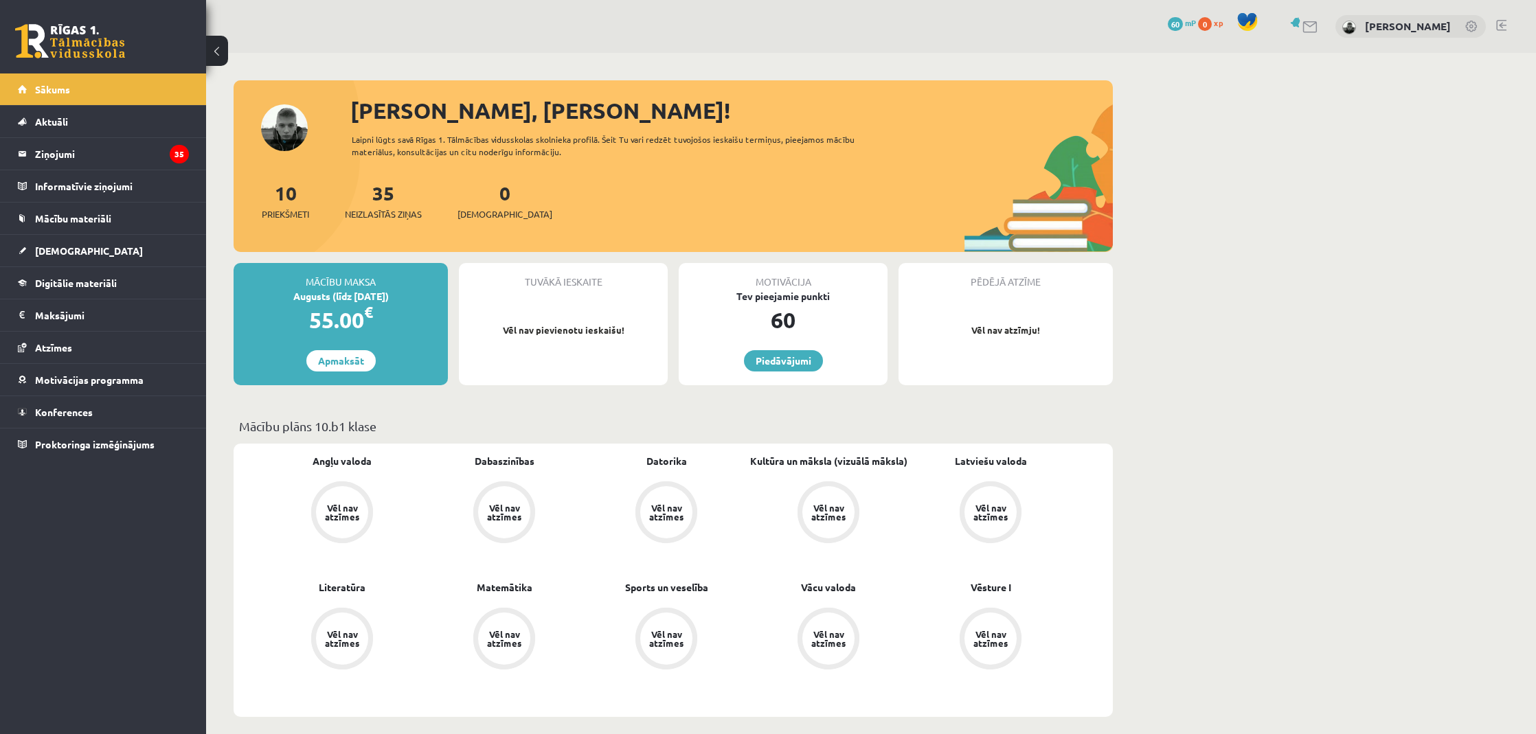
drag, startPoint x: 1489, startPoint y: 25, endPoint x: 1497, endPoint y: 26, distance: 7.7
click at [1493, 25] on div "0 Dāvanas 60 mP 0 xp [PERSON_NAME]" at bounding box center [871, 26] width 1330 height 53
click at [1498, 26] on link at bounding box center [1501, 25] width 10 height 11
